Goal: Task Accomplishment & Management: Use online tool/utility

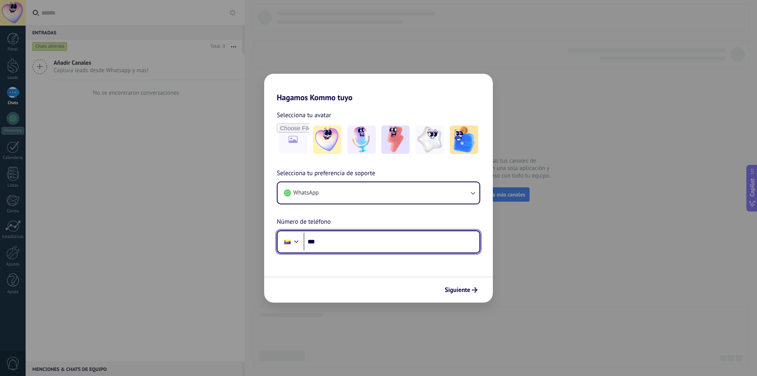
click at [333, 242] on input "***" at bounding box center [392, 242] width 176 height 18
type input "**********"
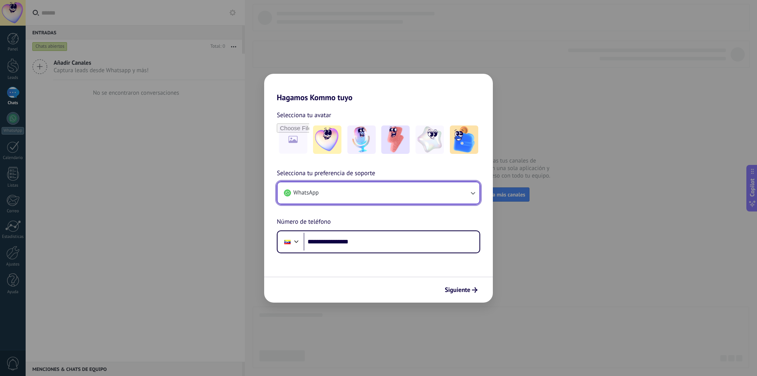
click at [476, 192] on icon "button" at bounding box center [473, 193] width 8 height 8
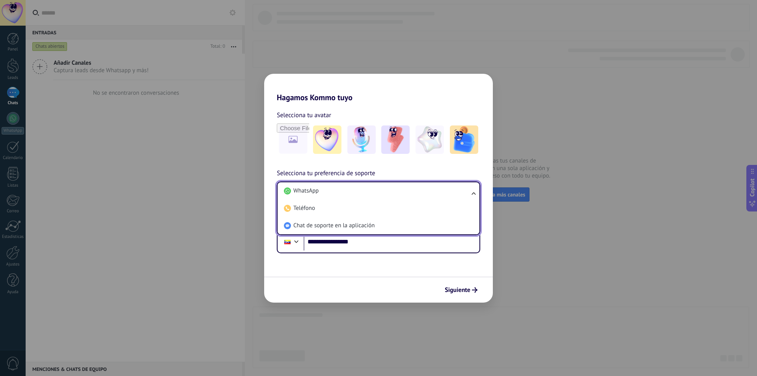
click at [476, 192] on ul "WhatsApp Teléfono Chat de soporte en la aplicación" at bounding box center [379, 208] width 204 height 54
click at [456, 265] on form "**********" at bounding box center [378, 202] width 229 height 200
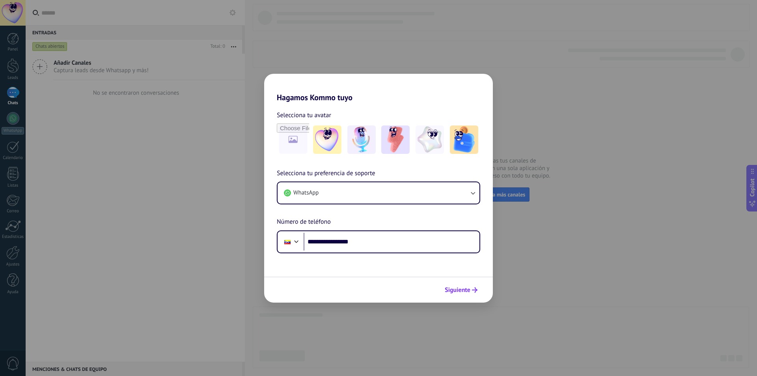
click at [461, 291] on span "Siguiente" at bounding box center [458, 290] width 26 height 6
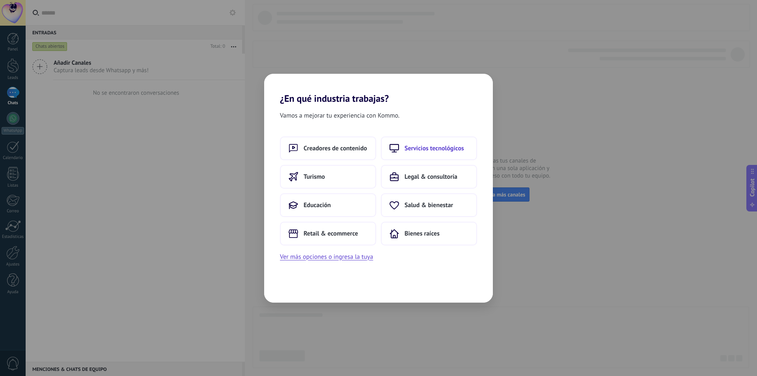
click at [440, 145] on span "Servicios tecnológicos" at bounding box center [435, 148] width 60 height 8
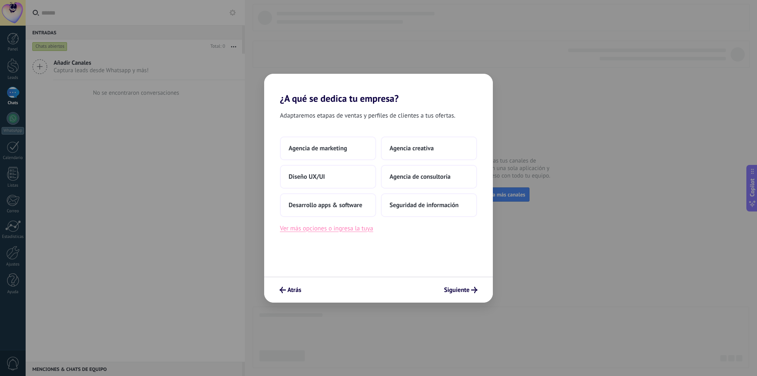
click at [319, 225] on button "Ver más opciones o ingresa la tuya" at bounding box center [326, 228] width 93 height 10
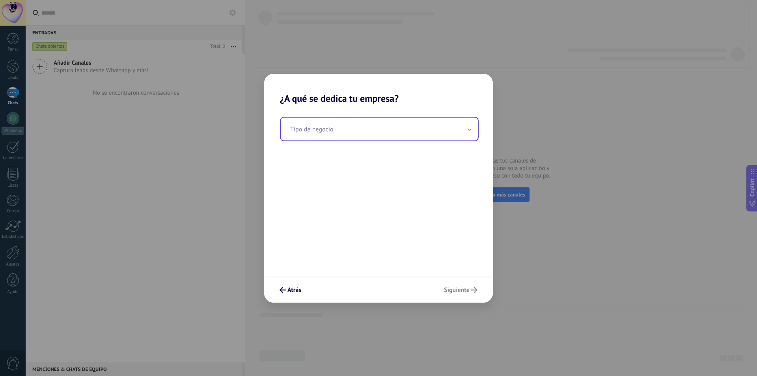
click at [460, 129] on input "text" at bounding box center [379, 129] width 197 height 23
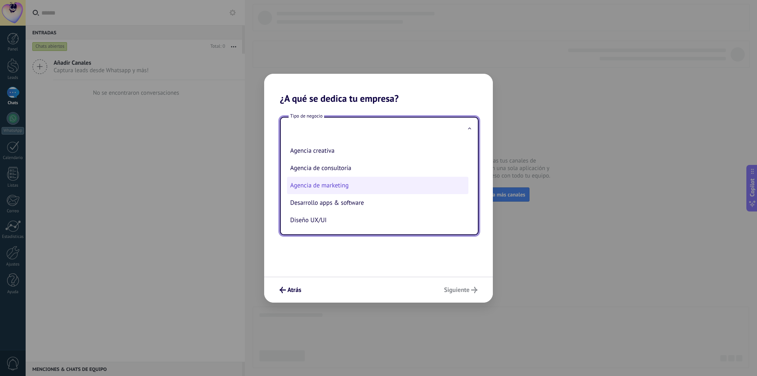
click at [353, 182] on li "Agencia de marketing" at bounding box center [377, 185] width 181 height 17
type input "**********"
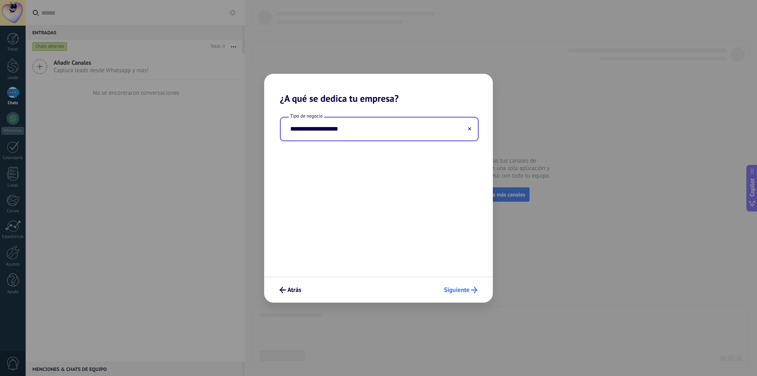
click at [459, 288] on span "Siguiente" at bounding box center [457, 290] width 26 height 6
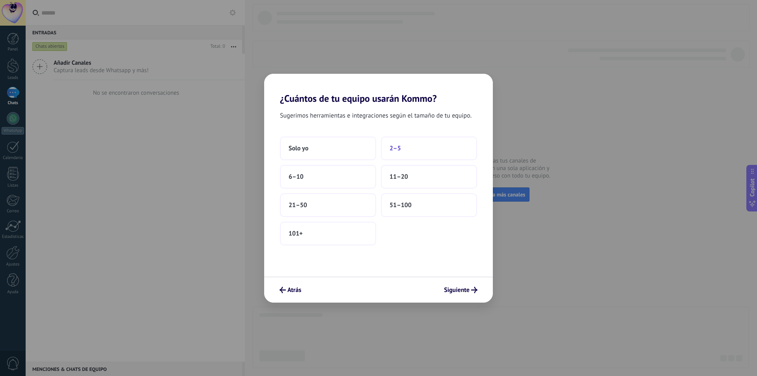
click at [402, 151] on button "2–5" at bounding box center [429, 148] width 96 height 24
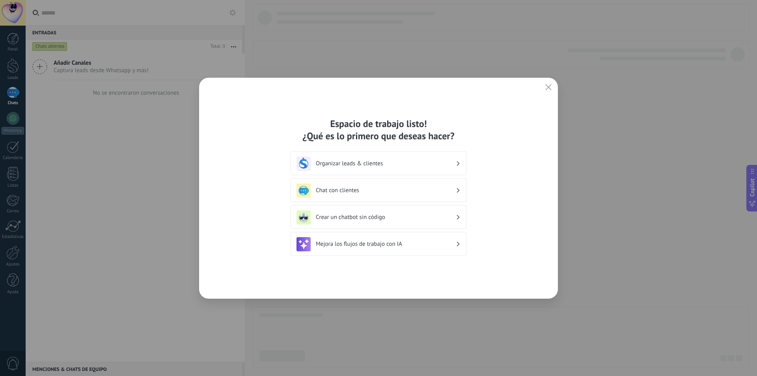
click at [452, 187] on h3 "Chat con clientes" at bounding box center [386, 190] width 140 height 7
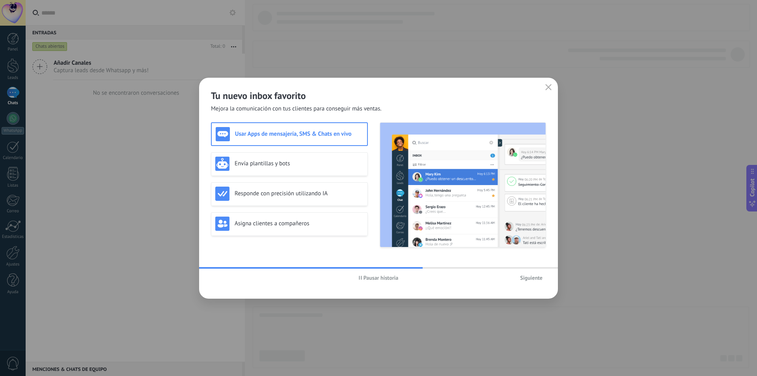
click at [527, 277] on span "Siguiente" at bounding box center [531, 278] width 22 height 6
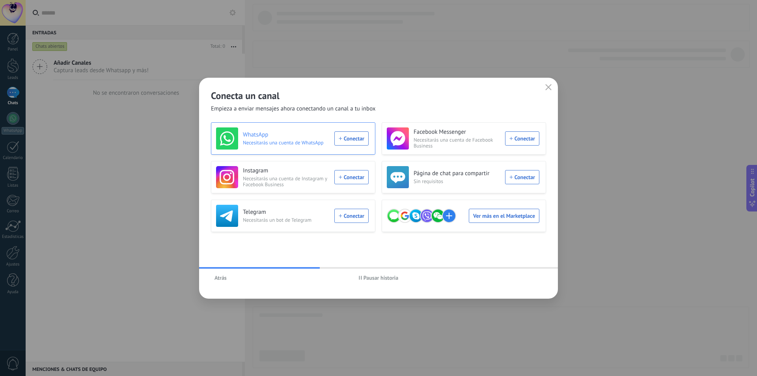
click at [359, 136] on div "WhatsApp Necesitarás una cuenta de WhatsApp Conectar" at bounding box center [292, 138] width 153 height 22
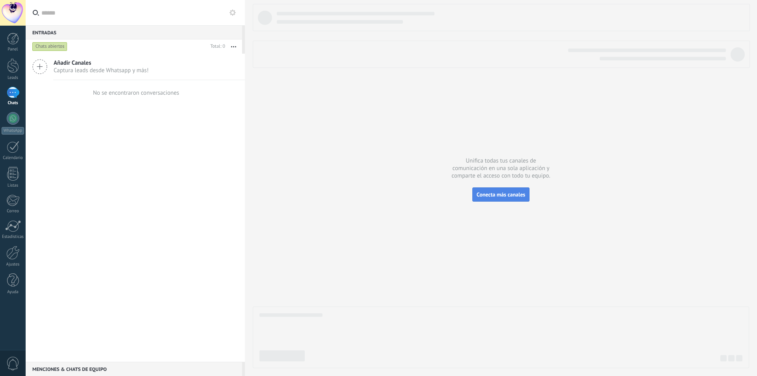
click at [506, 196] on span "Conecta más canales" at bounding box center [501, 194] width 49 height 7
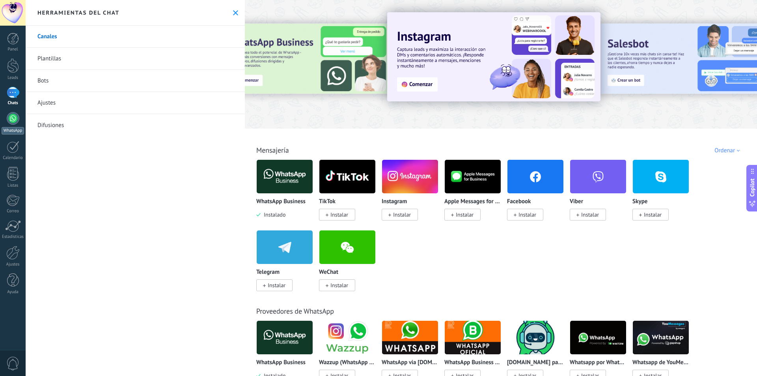
click at [19, 120] on div at bounding box center [13, 118] width 13 height 13
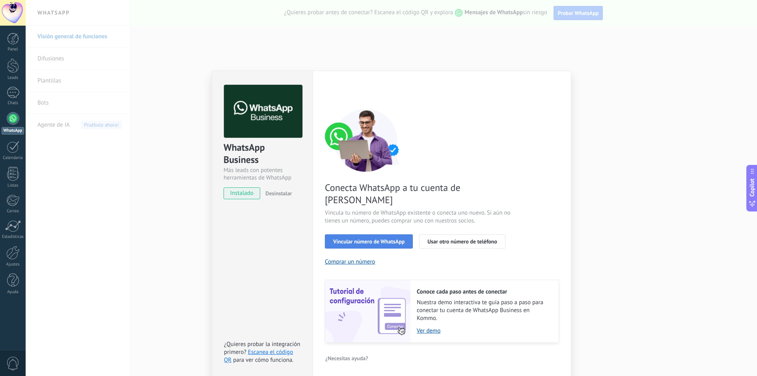
click at [395, 239] on span "Vincular número de WhatsApp" at bounding box center [368, 242] width 71 height 6
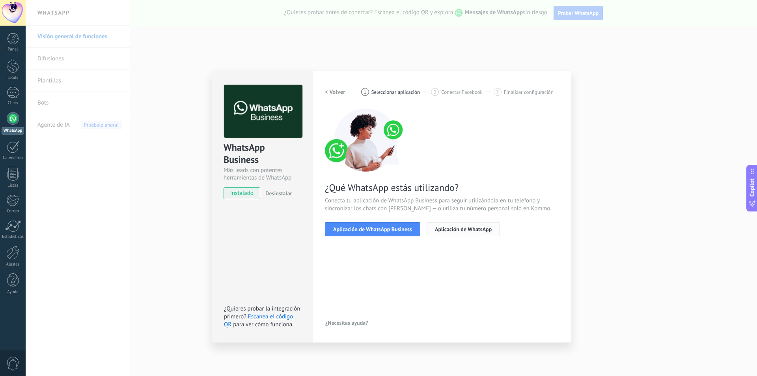
click at [463, 230] on span "Aplicación de WhatsApp" at bounding box center [463, 229] width 57 height 6
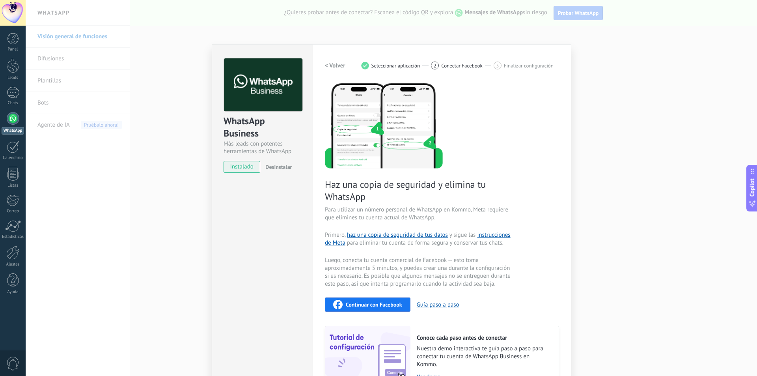
scroll to position [75, 0]
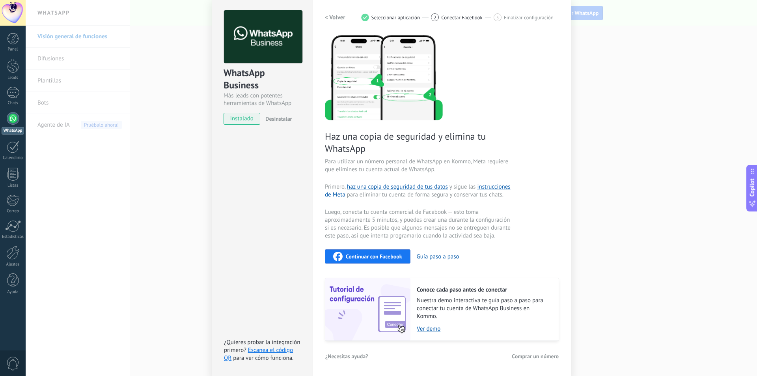
click at [641, 136] on div "WhatsApp Business Más leads con potentes herramientas de WhatsApp instalado Des…" at bounding box center [392, 188] width 732 height 376
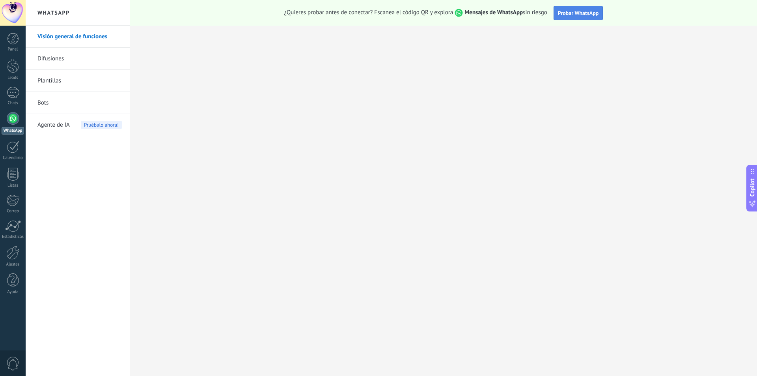
click at [568, 14] on span "Probar WhatsApp" at bounding box center [578, 12] width 41 height 7
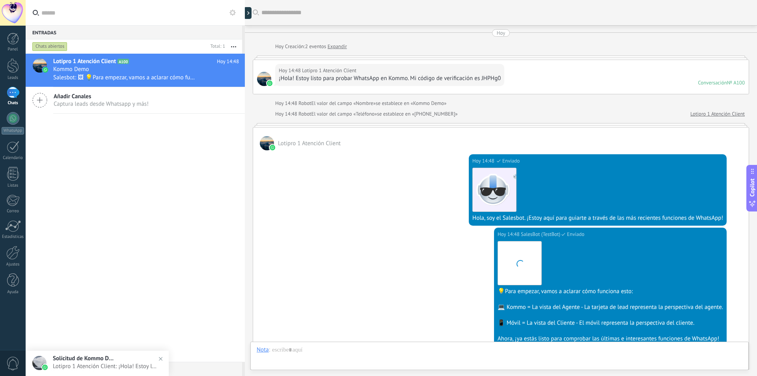
scroll to position [147, 0]
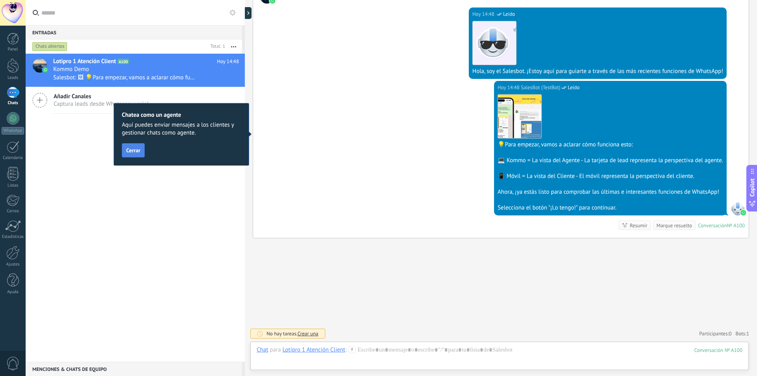
click at [139, 151] on span "Cerrar" at bounding box center [133, 151] width 14 height 6
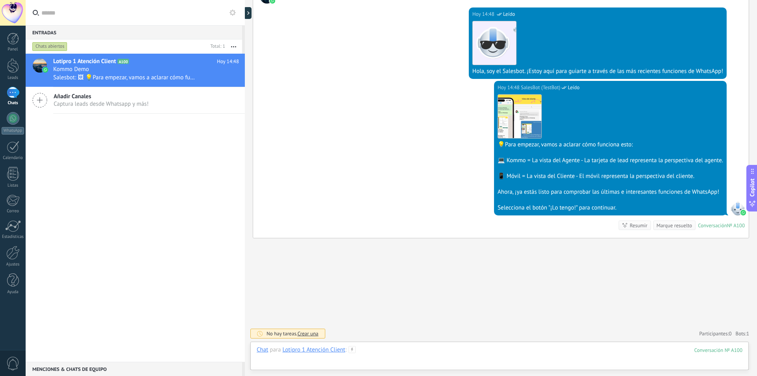
click at [306, 364] on div at bounding box center [500, 358] width 486 height 24
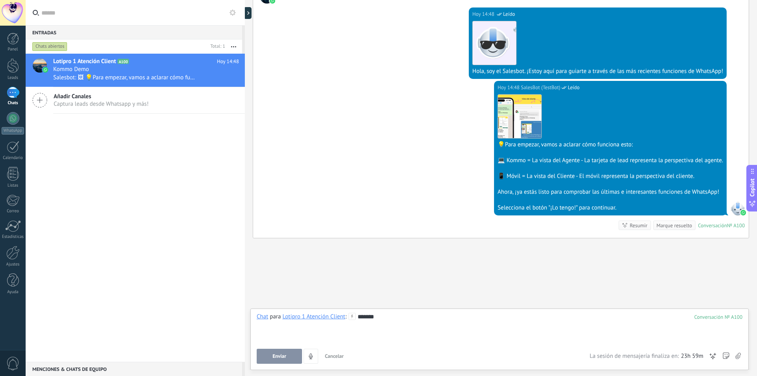
click at [282, 355] on span "Enviar" at bounding box center [280, 356] width 14 height 6
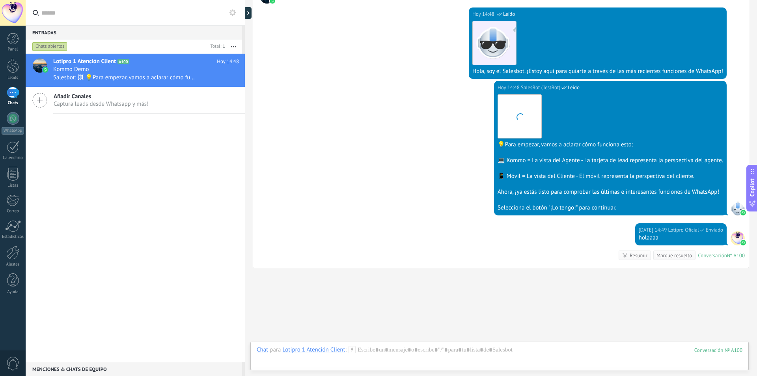
scroll to position [177, 0]
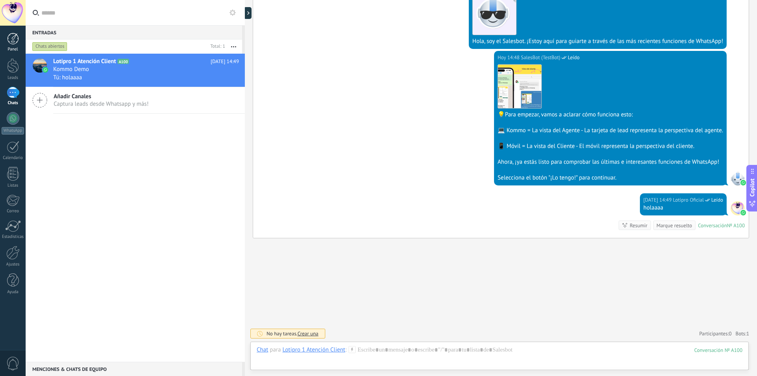
click at [14, 39] on div at bounding box center [13, 39] width 12 height 12
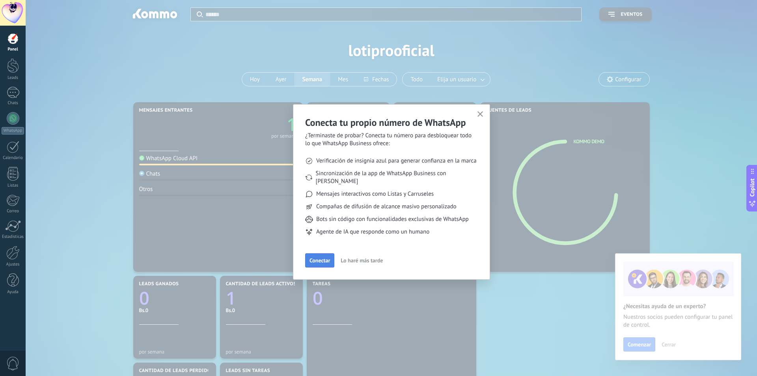
click at [322, 258] on span "Conectar" at bounding box center [320, 261] width 21 height 6
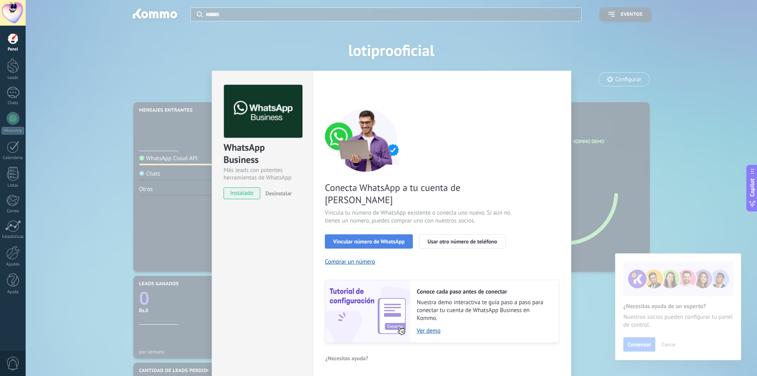
click at [396, 239] on span "Vincular número de WhatsApp" at bounding box center [368, 242] width 71 height 6
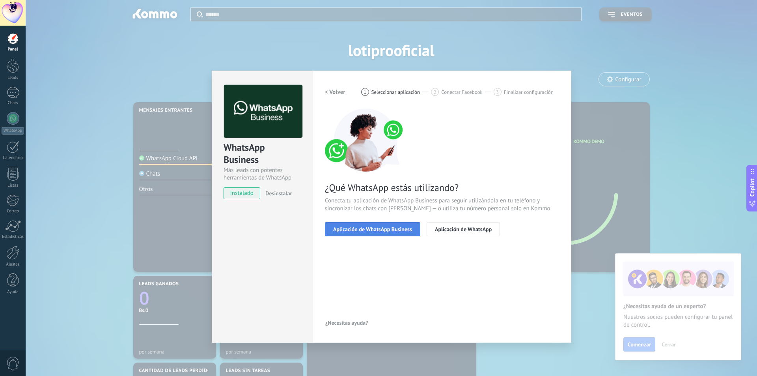
click at [397, 230] on span "Aplicación de WhatsApp Business" at bounding box center [372, 229] width 79 height 6
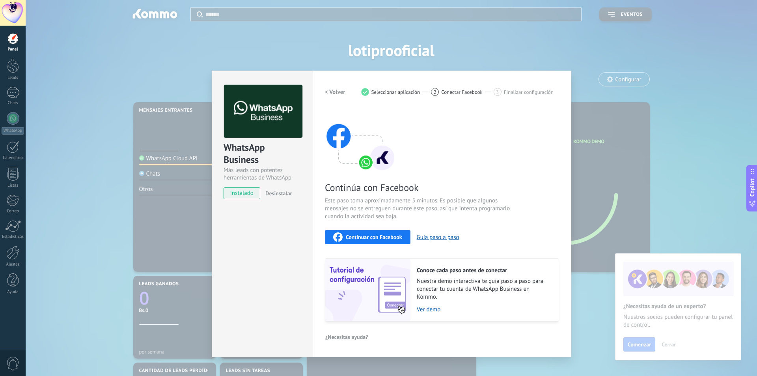
click at [335, 91] on h2 "< Volver" at bounding box center [335, 91] width 21 height 7
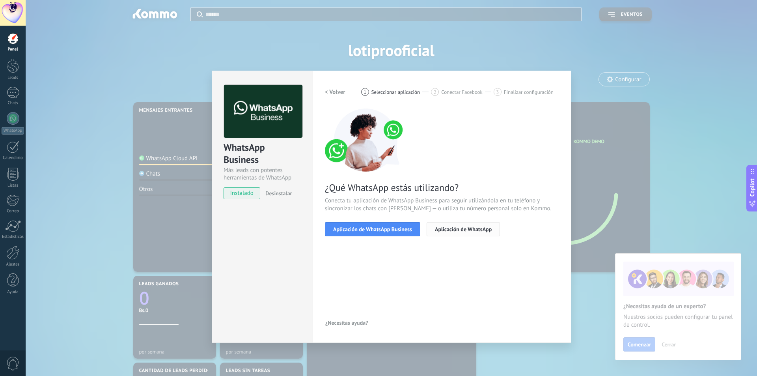
click at [460, 228] on span "Aplicación de WhatsApp" at bounding box center [463, 229] width 57 height 6
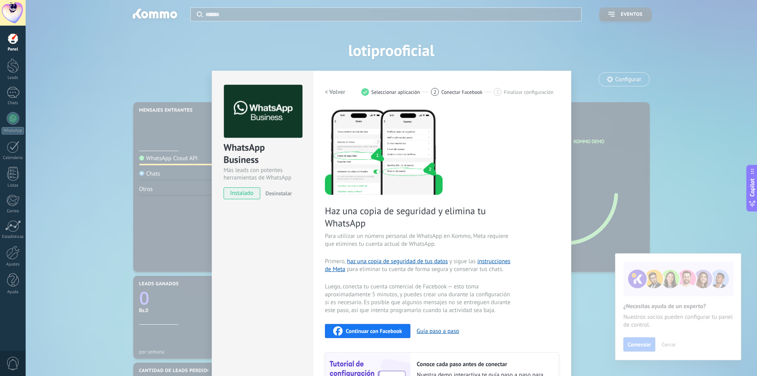
click at [571, 56] on div "WhatsApp Business Más leads con potentes herramientas de WhatsApp instalado Des…" at bounding box center [392, 188] width 732 height 376
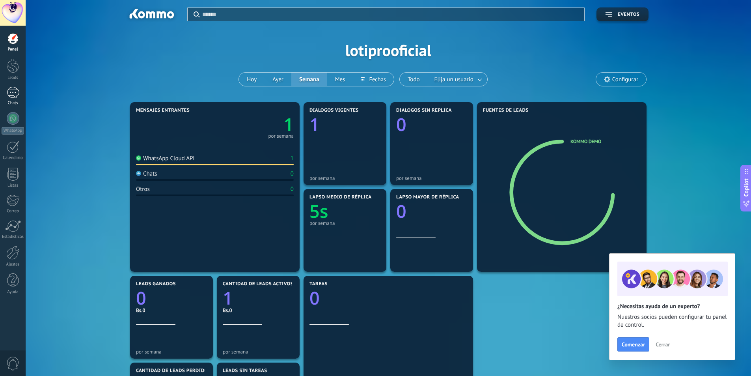
click at [13, 95] on div "1" at bounding box center [13, 92] width 13 height 11
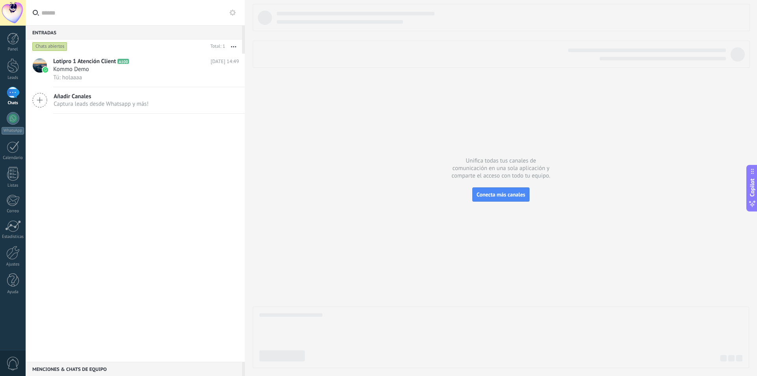
click at [77, 104] on span "Captura leads desde Whatsapp y más!" at bounding box center [101, 103] width 95 height 7
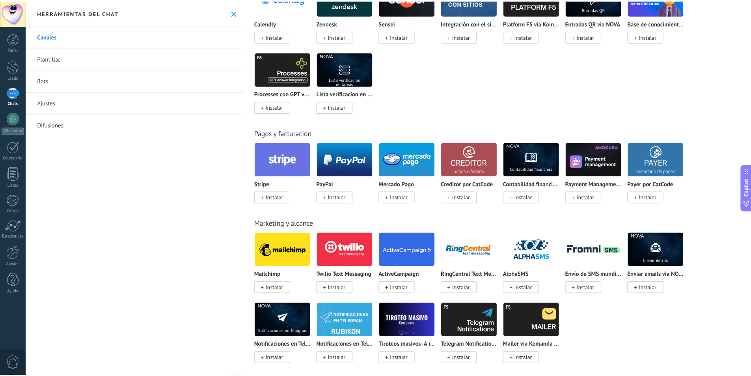
scroll to position [1157, 0]
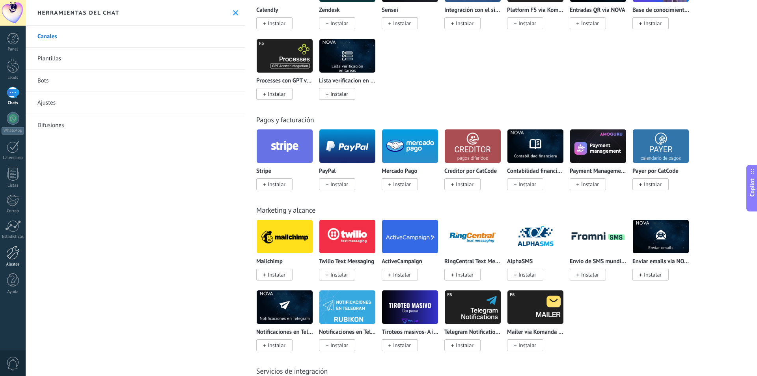
click at [15, 255] on div at bounding box center [12, 253] width 13 height 14
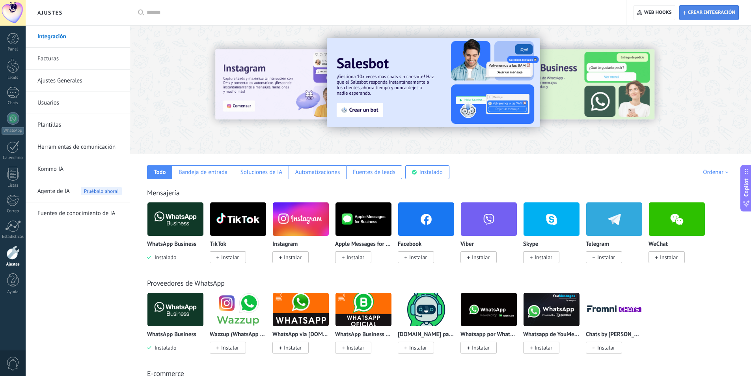
click at [698, 15] on span "Crear integración" at bounding box center [711, 12] width 47 height 6
type textarea "**********"
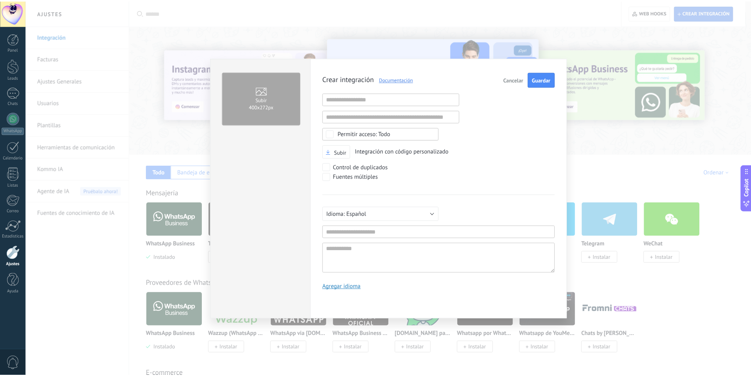
scroll to position [7, 0]
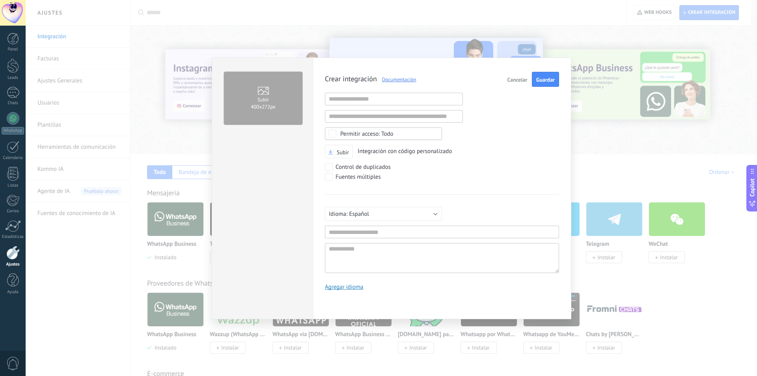
click at [522, 80] on span "Cancelar" at bounding box center [518, 80] width 20 height 6
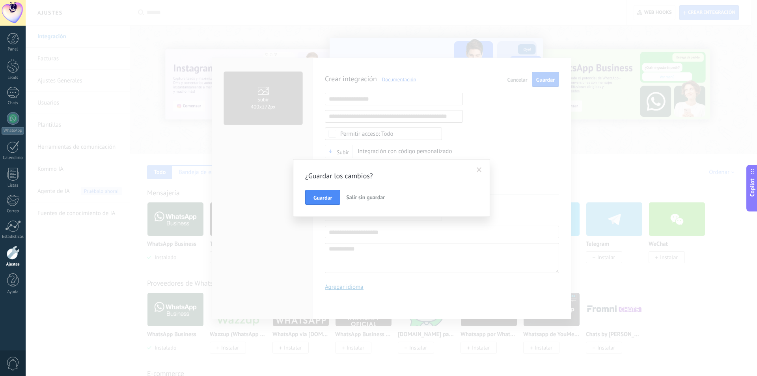
click at [361, 200] on span "Salir sin guardar" at bounding box center [365, 197] width 39 height 7
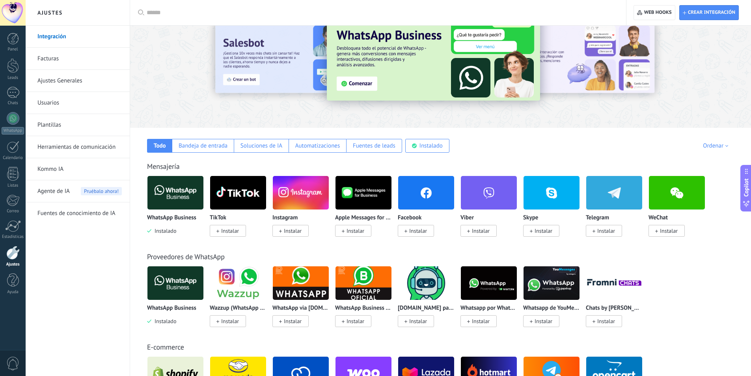
scroll to position [39, 0]
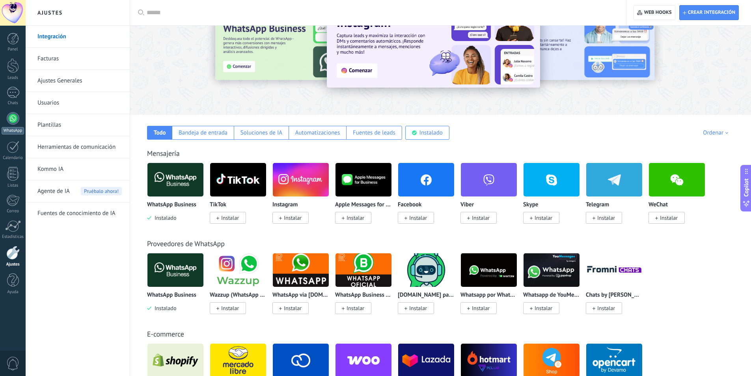
click at [17, 115] on div at bounding box center [13, 118] width 13 height 13
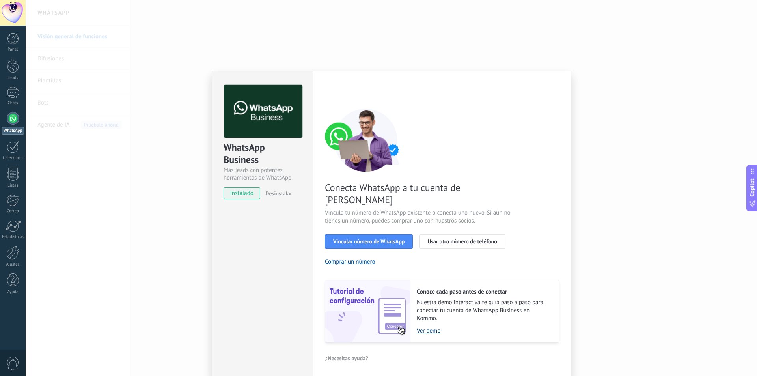
click at [430, 327] on link "Ver demo" at bounding box center [484, 330] width 134 height 7
